Goal: Navigation & Orientation: Find specific page/section

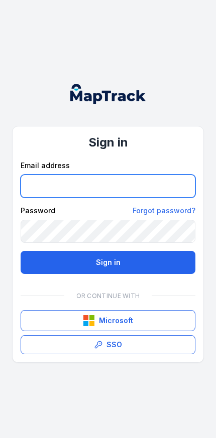
click at [143, 187] on input "email" at bounding box center [108, 186] width 175 height 23
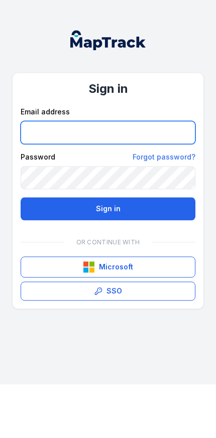
type input "**********"
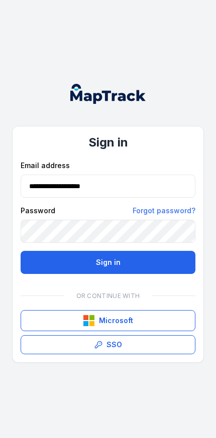
click at [131, 266] on button "Sign in" at bounding box center [108, 262] width 175 height 23
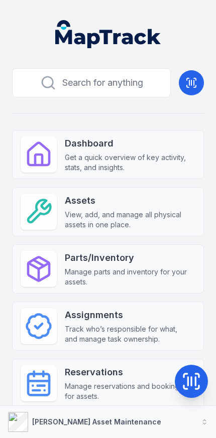
click at [168, 414] on button "[PERSON_NAME] Asset Maintenance" at bounding box center [108, 422] width 216 height 32
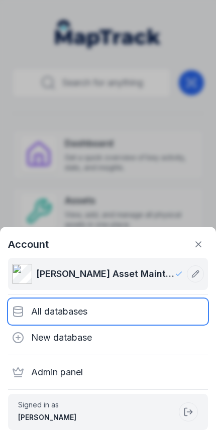
click at [116, 313] on div "All databases" at bounding box center [108, 311] width 200 height 26
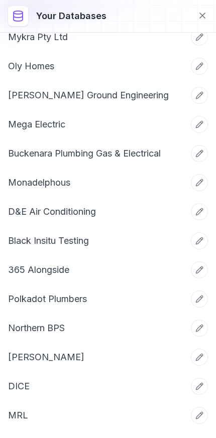
scroll to position [1647, 0]
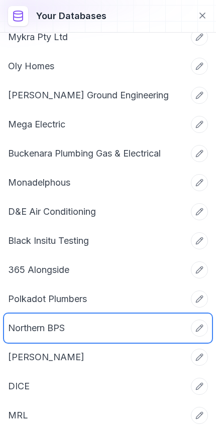
click at [105, 330] on link "Northern BPS" at bounding box center [96, 328] width 176 height 14
